Goal: Information Seeking & Learning: Understand process/instructions

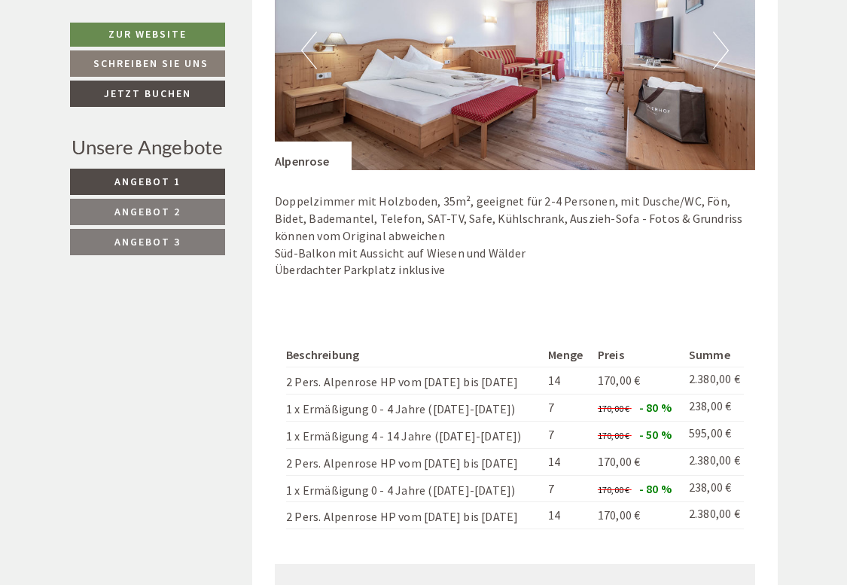
scroll to position [2133, 0]
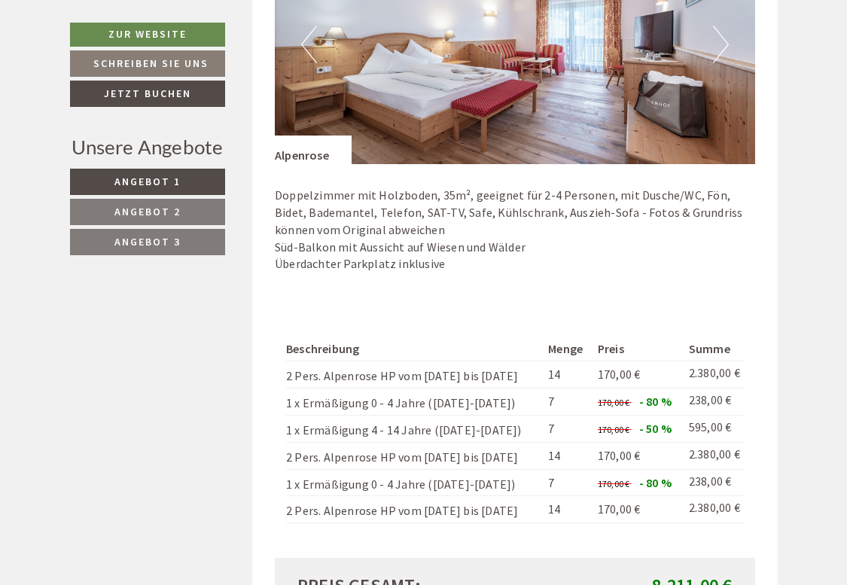
drag, startPoint x: 0, startPoint y: 0, endPoint x: 571, endPoint y: 329, distance: 659.1
click at [571, 337] on tbody "Beschreibung Menge Preis Summe 2 Pers. Alpenrose HP vom [DATE] bis [DATE] 170,0…" at bounding box center [515, 429] width 458 height 185
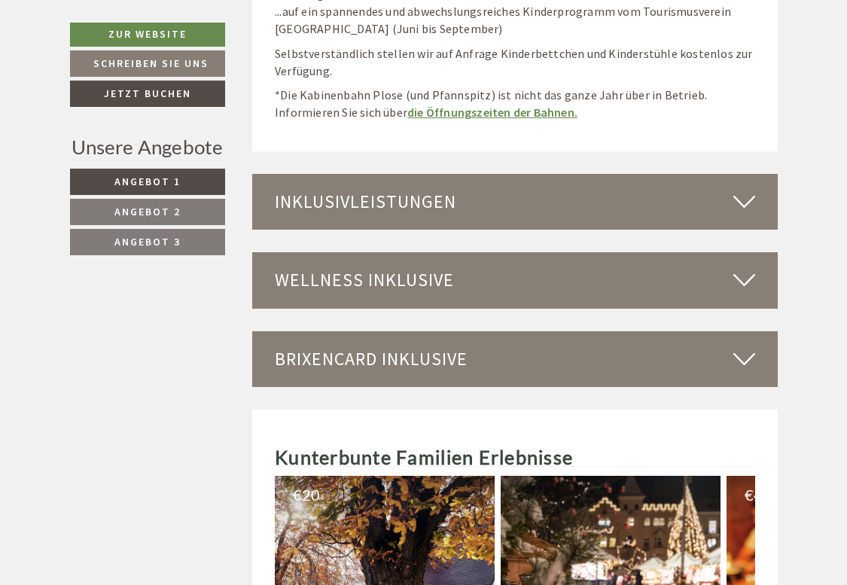
scroll to position [5454, 0]
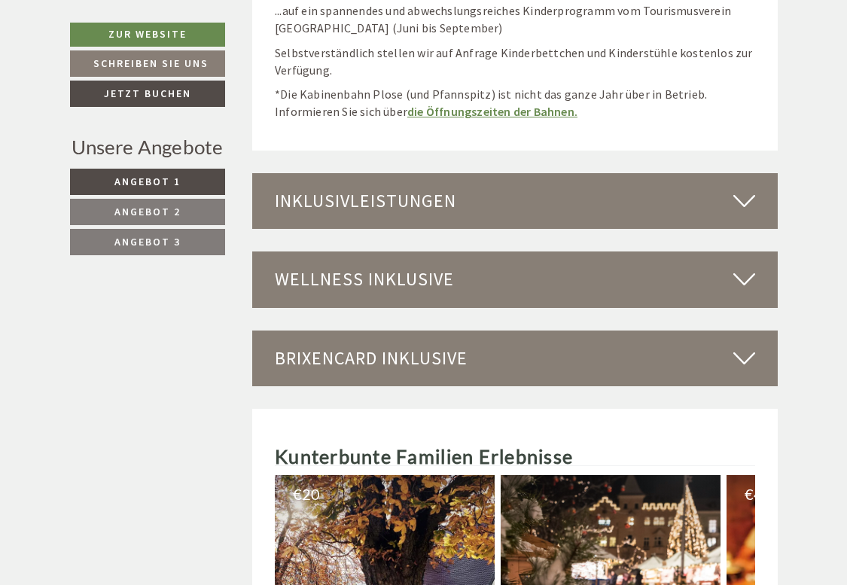
click at [627, 252] on div "Wellness inklusive" at bounding box center [515, 280] width 526 height 56
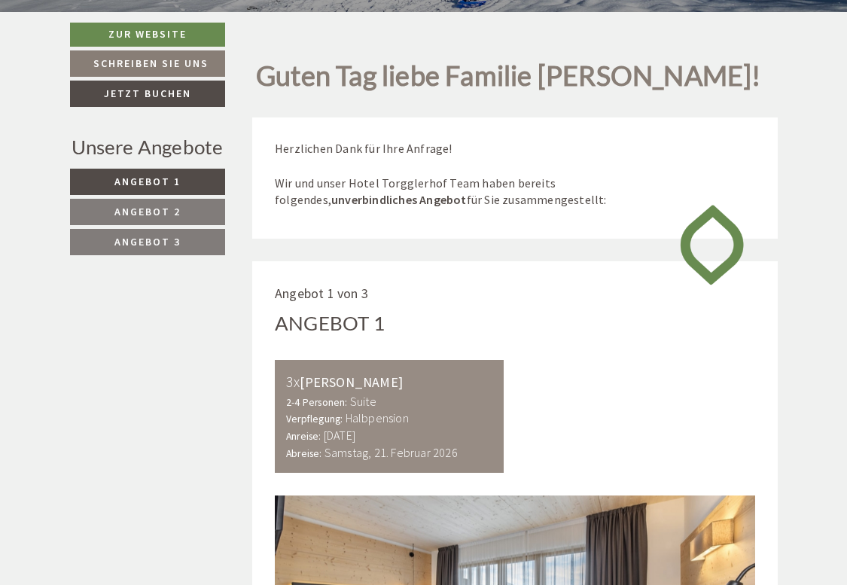
scroll to position [0, 0]
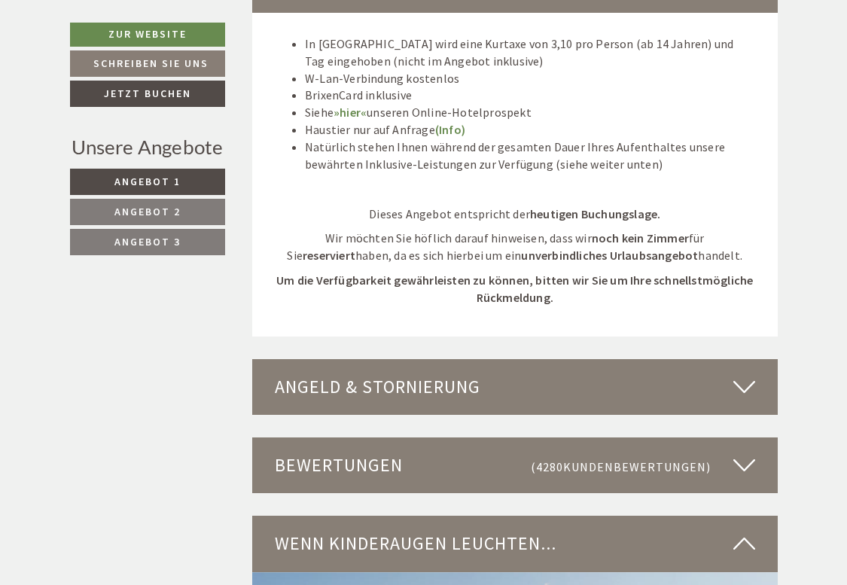
scroll to position [4413, 0]
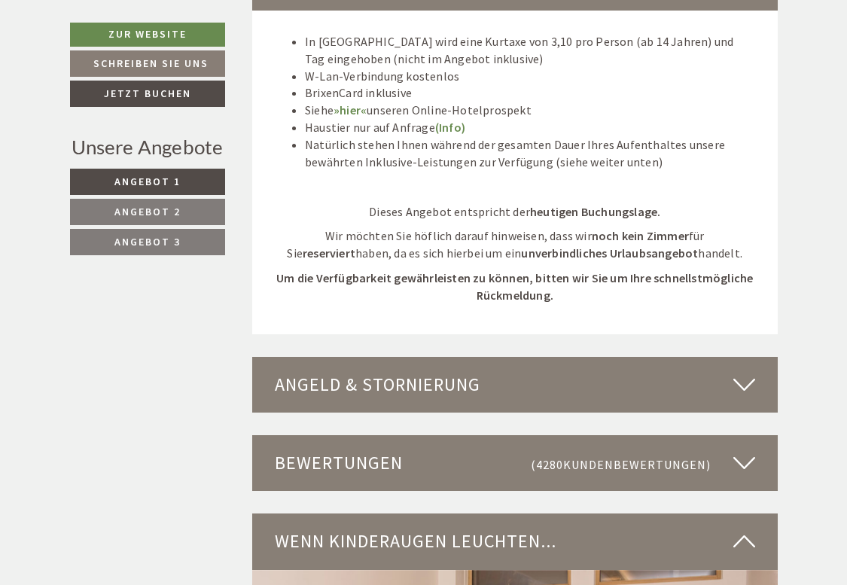
click at [460, 357] on div "Angeld & Stornierung" at bounding box center [515, 385] width 526 height 56
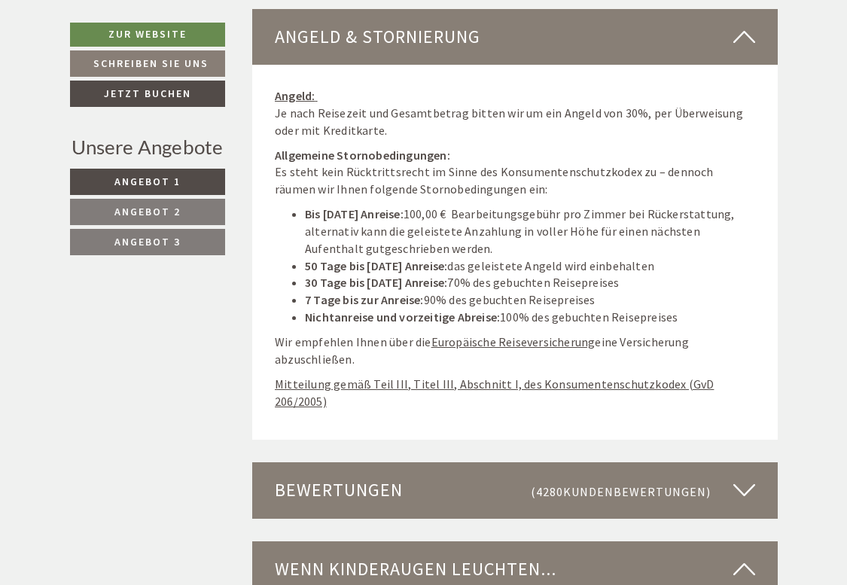
scroll to position [4772, 0]
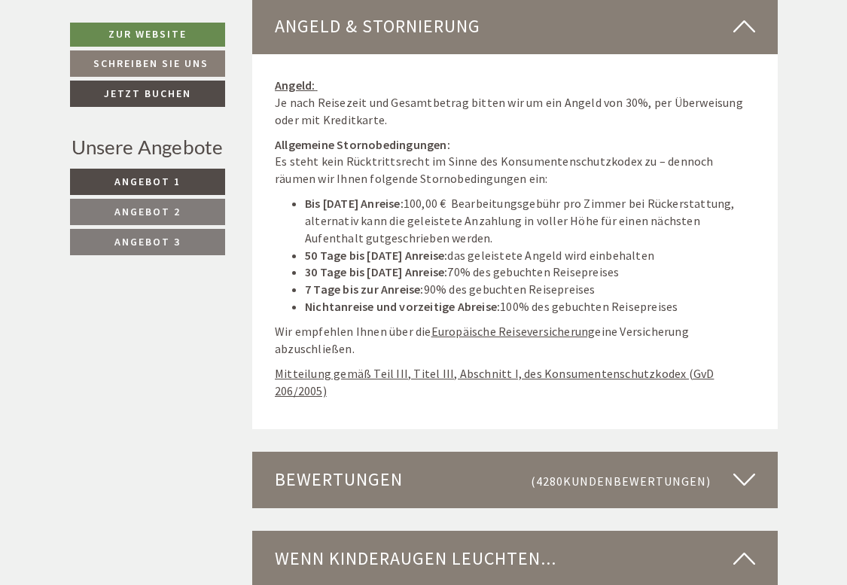
click at [487, 324] on u "Europäische Reiseversicherung" at bounding box center [514, 331] width 164 height 15
click at [521, 324] on u "Europäische Reiseversicherung" at bounding box center [514, 331] width 164 height 15
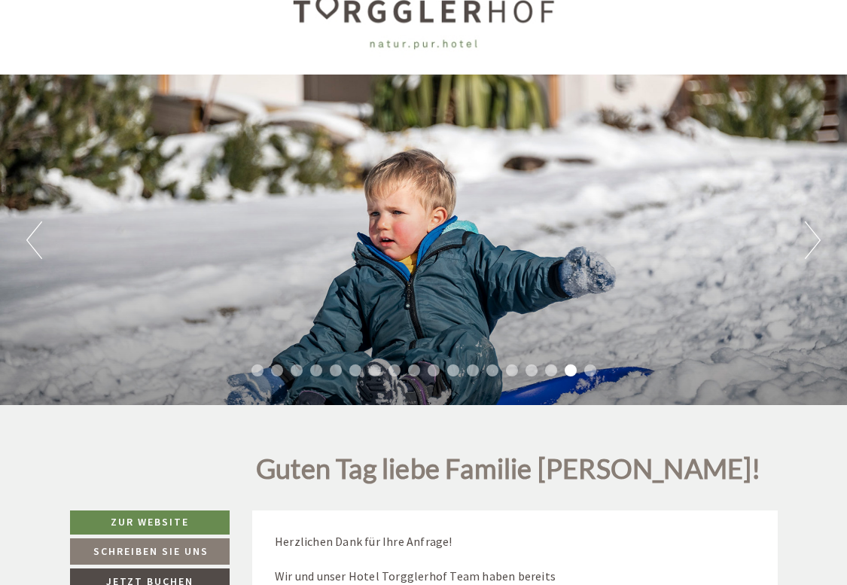
scroll to position [0, 0]
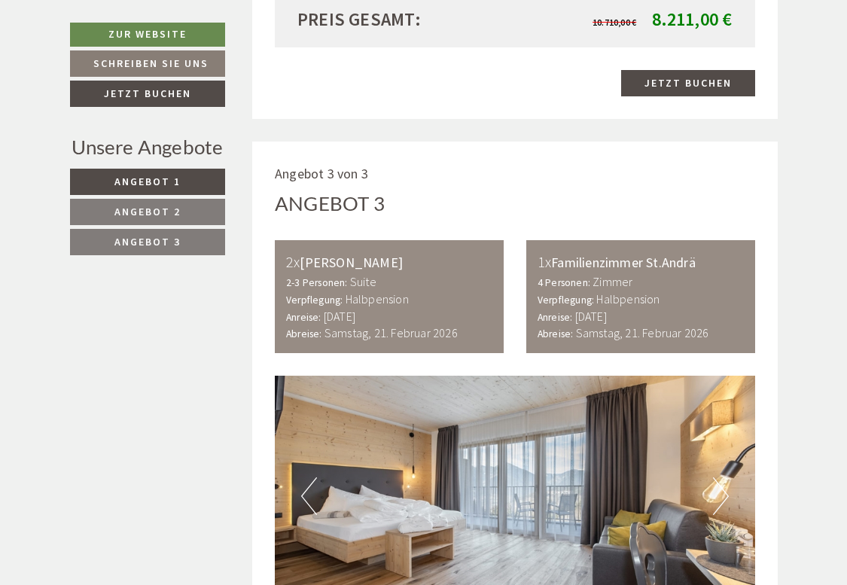
scroll to position [2701, 0]
